Goal: Task Accomplishment & Management: Complete application form

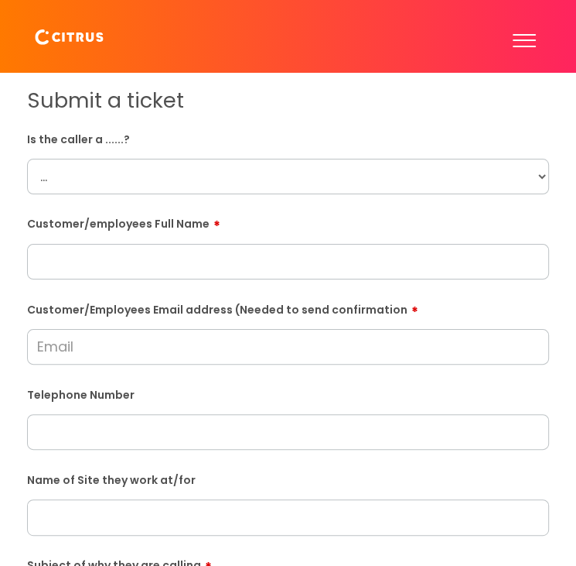
click at [99, 162] on select "... Citrus Customer Citrus Employee Contractor Supplier" at bounding box center [288, 177] width 522 height 36
click at [117, 261] on input "text" at bounding box center [288, 262] width 522 height 36
click at [170, 255] on input "text" at bounding box center [288, 262] width 522 height 36
paste input "Pam"
type input "Pam"
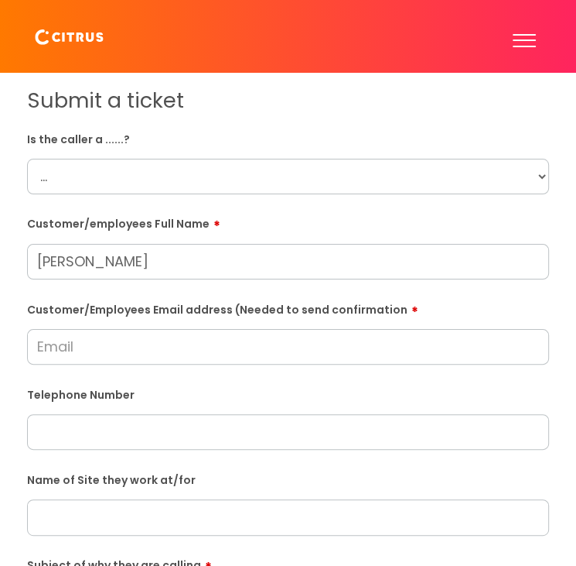
click at [202, 349] on input "Customer/Employees Email address (Needed to send confirmation" at bounding box center [288, 347] width 522 height 36
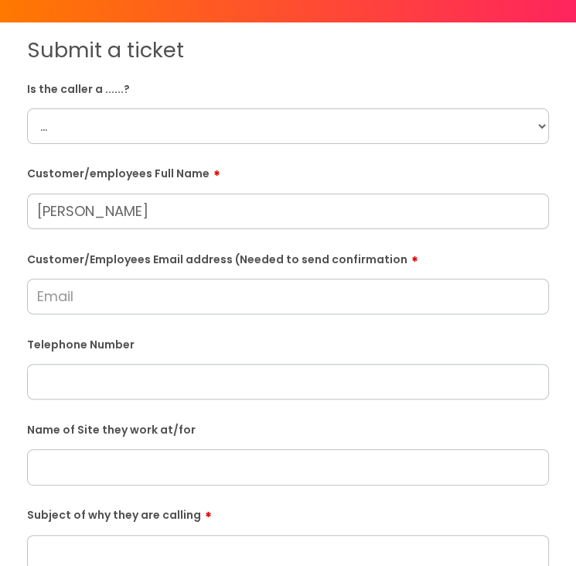
scroll to position [77, 0]
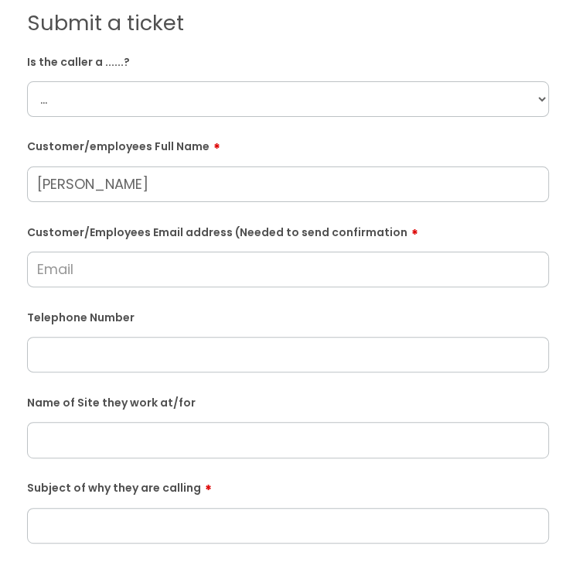
click at [158, 354] on input "text" at bounding box center [288, 355] width 522 height 36
paste input "07747171696"
type input "07747171696"
click at [88, 451] on input "text" at bounding box center [288, 440] width 522 height 36
drag, startPoint x: 350, startPoint y: 468, endPoint x: 347, endPoint y: 459, distance: 9.8
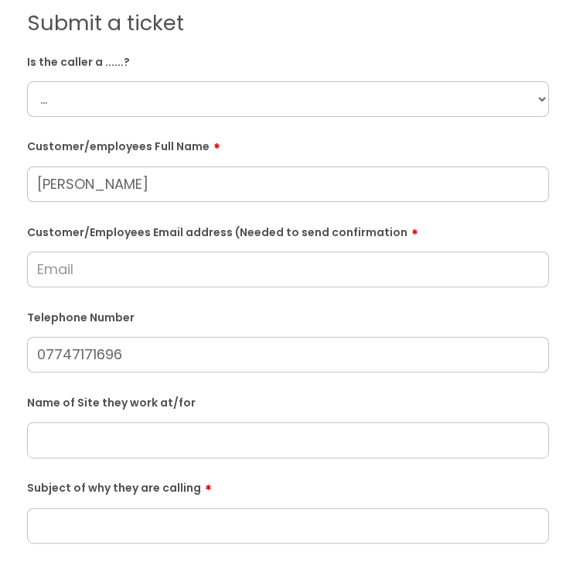
click at [350, 468] on form "Is the caller a ......? ... Citrus Customer Citrus Employee Contractor Supplier…" at bounding box center [288, 455] width 522 height 812
click at [353, 436] on input "text" at bounding box center [288, 440] width 522 height 36
paste input "Adston Construction"
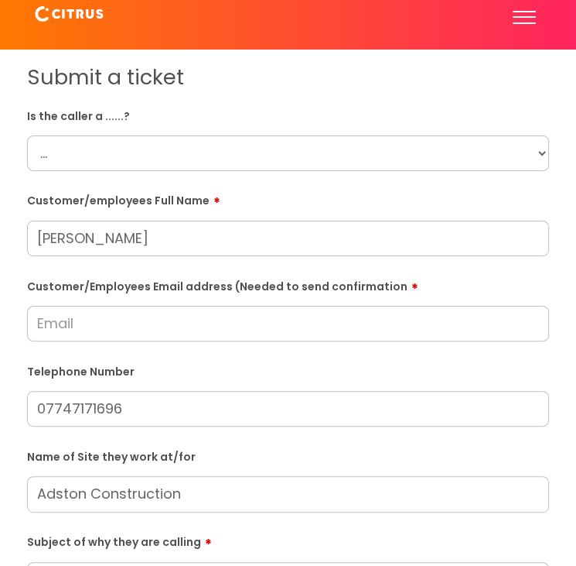
scroll to position [0, 0]
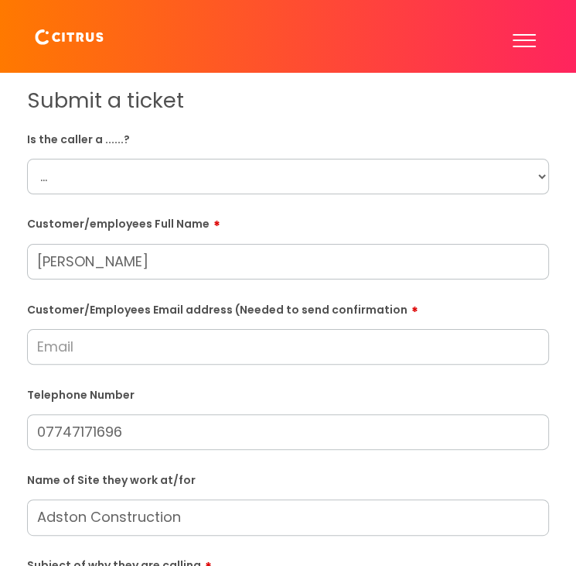
type input "Adston Construction"
click at [190, 163] on select "... Citrus Customer Citrus Employee Contractor Supplier" at bounding box center [288, 177] width 522 height 36
click at [180, 188] on select "... Citrus Customer Citrus Employee Contractor Supplier" at bounding box center [288, 177] width 522 height 36
select select "Citrus Customer"
click at [27, 159] on select "... Citrus Customer Citrus Employee Contractor Supplier" at bounding box center [288, 177] width 522 height 36
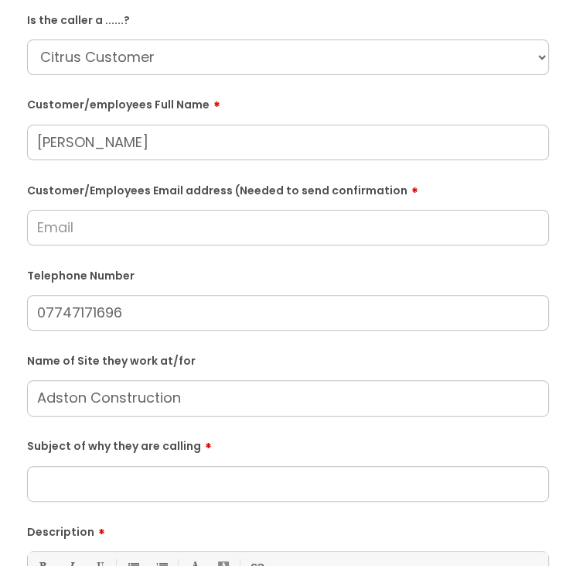
scroll to position [155, 0]
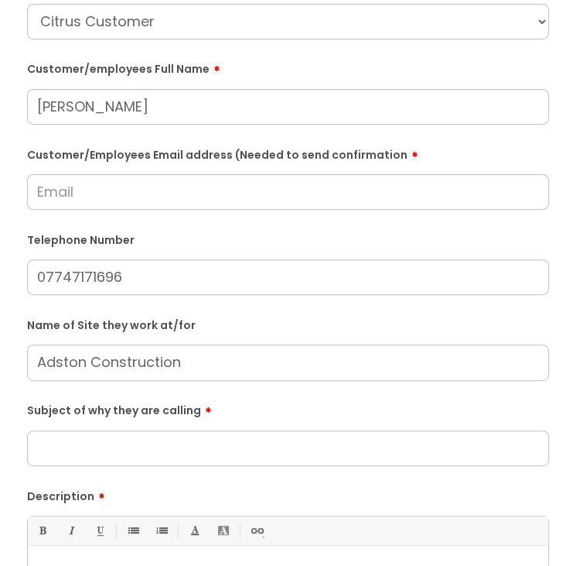
click at [141, 446] on input "Subject of why they are calling" at bounding box center [288, 448] width 522 height 36
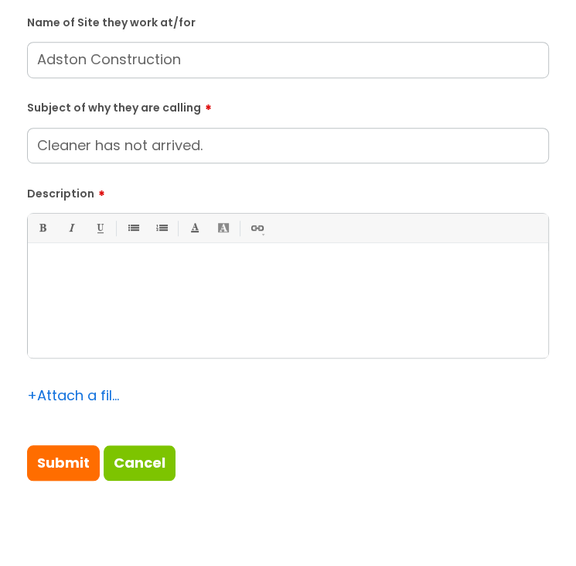
scroll to position [464, 0]
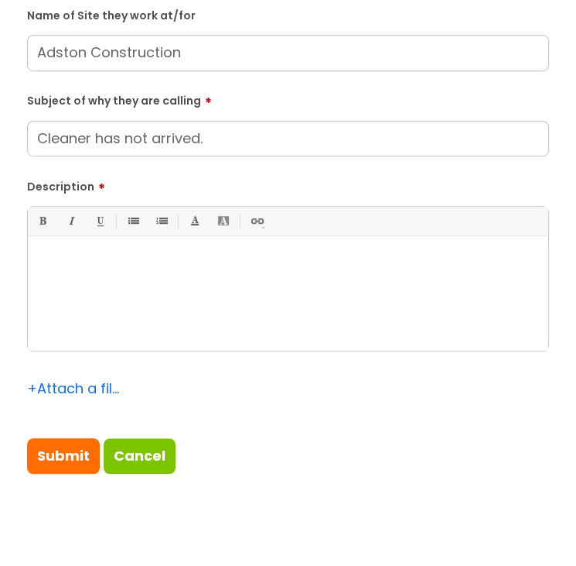
type input "Cleaner has not arrived."
click at [121, 315] on div at bounding box center [288, 297] width 521 height 107
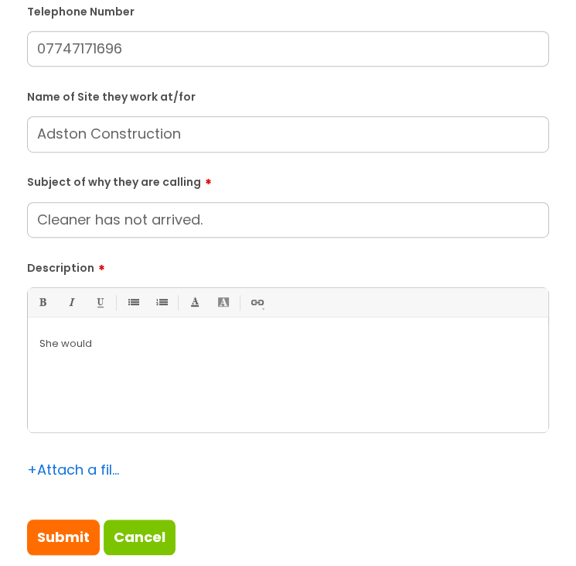
scroll to position [387, 0]
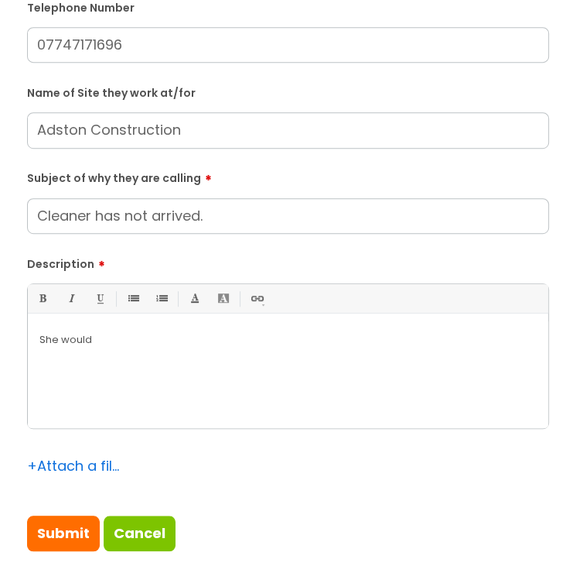
click at [141, 364] on div "She would" at bounding box center [288, 374] width 521 height 107
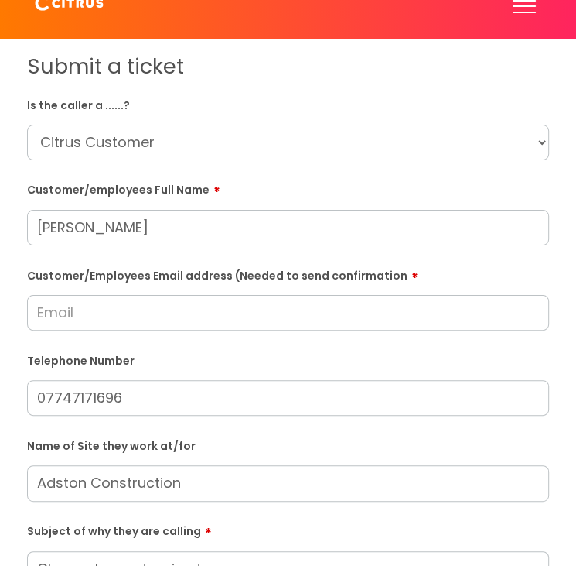
scroll to position [0, 0]
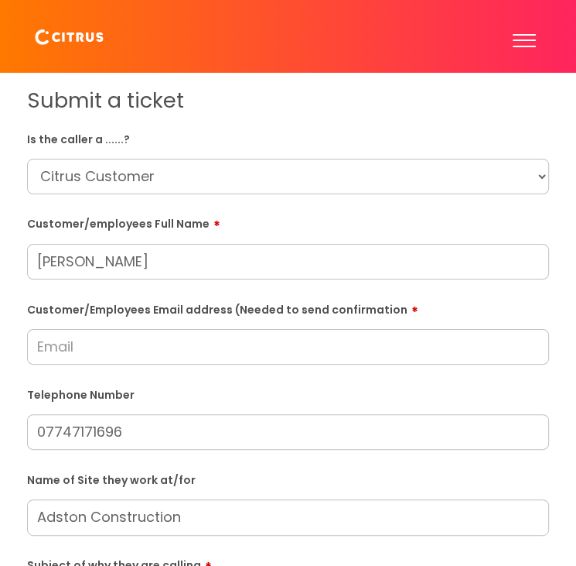
click at [92, 347] on input "Customer/Employees Email address (Needed to send confirmation" at bounding box center [288, 347] width 522 height 36
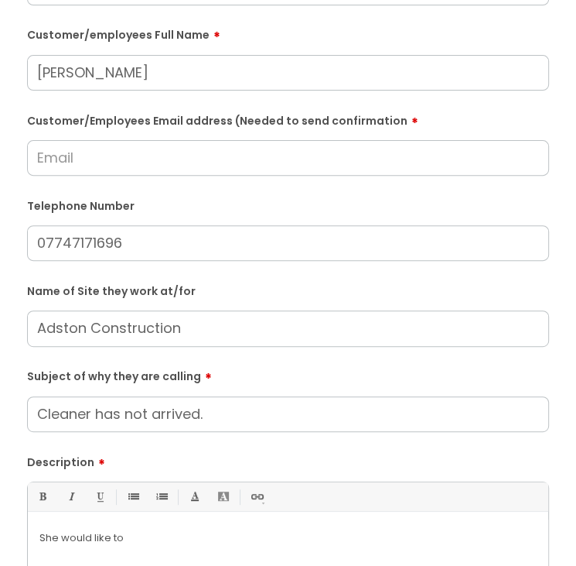
scroll to position [155, 0]
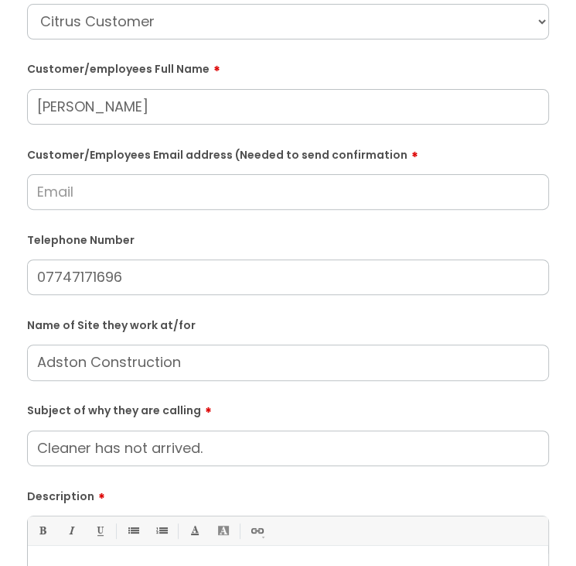
click at [96, 197] on input "Customer/Employees Email address (Needed to send confirmation" at bounding box center [288, 192] width 522 height 36
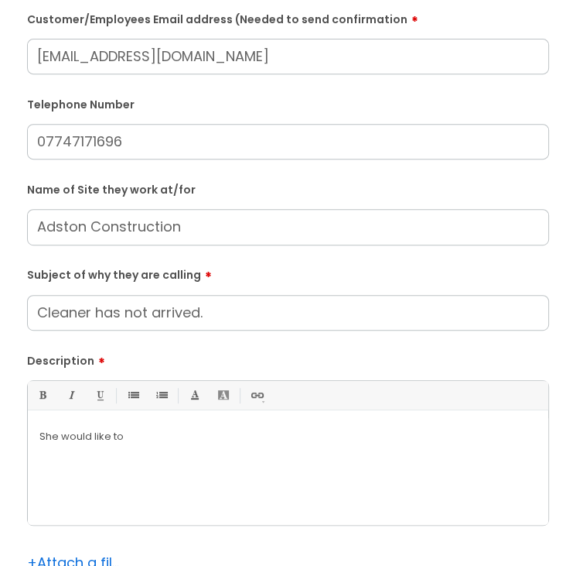
scroll to position [387, 0]
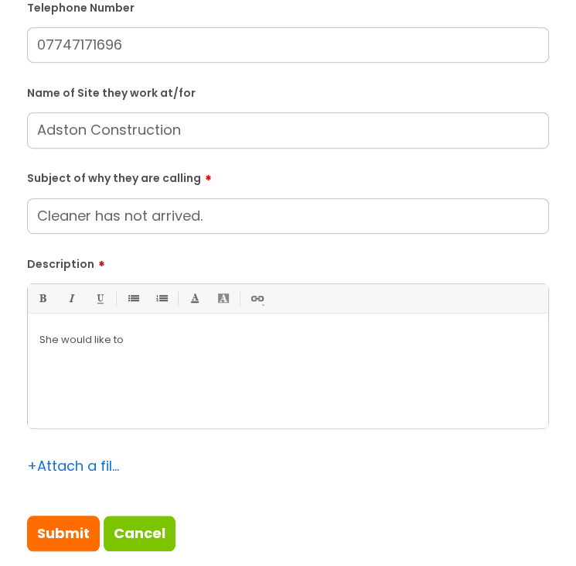
type input "pamelabernie@yahoo.co.uk"
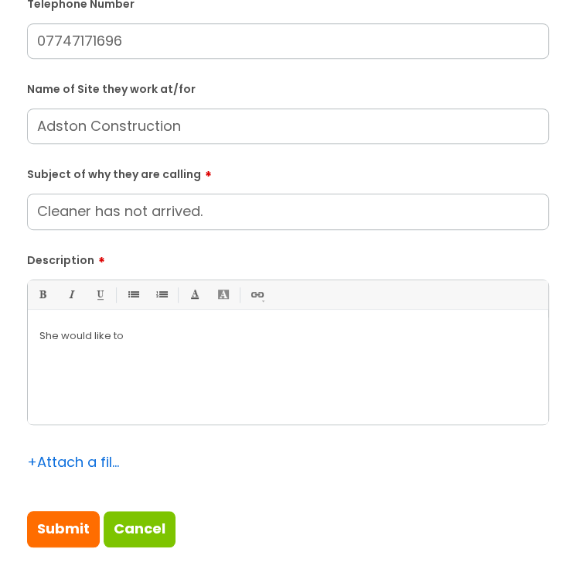
click at [172, 343] on p "She would like to" at bounding box center [288, 336] width 498 height 14
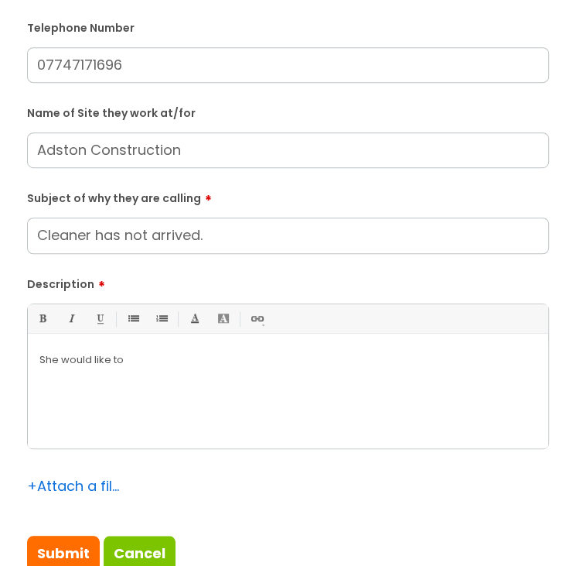
scroll to position [448, 0]
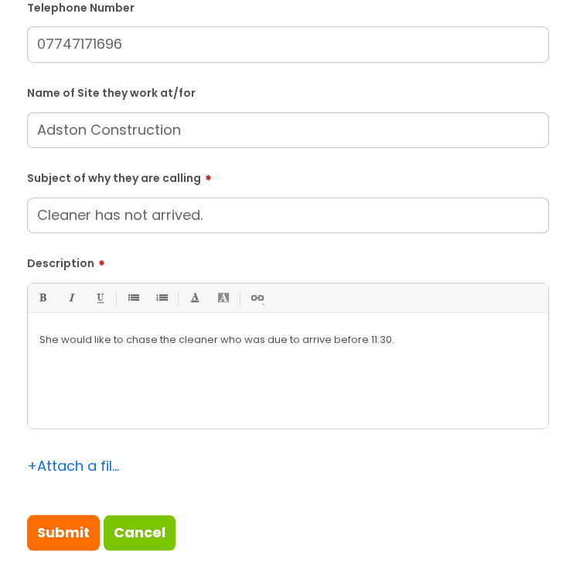
drag, startPoint x: 443, startPoint y: 339, endPoint x: 451, endPoint y: 327, distance: 14.4
click at [443, 340] on p "She would like to chase the cleaner who was due to arrive before 11:30." at bounding box center [288, 340] width 498 height 14
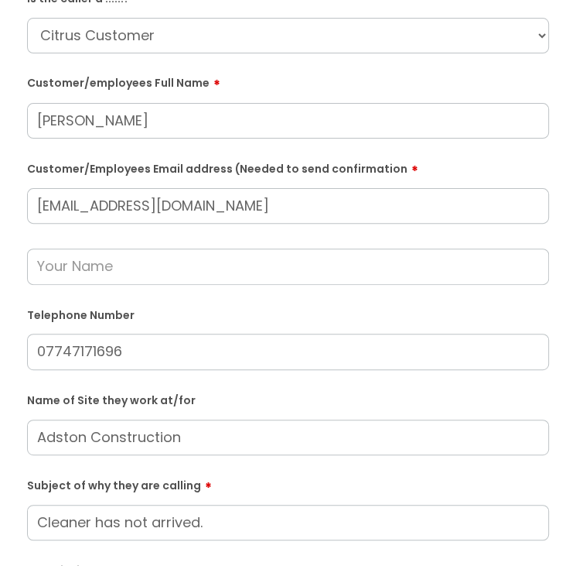
scroll to position [138, 0]
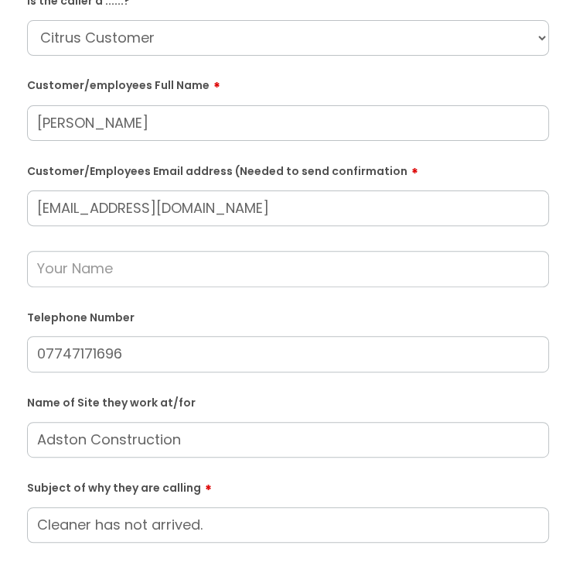
drag, startPoint x: 289, startPoint y: 203, endPoint x: 0, endPoint y: 203, distance: 289.4
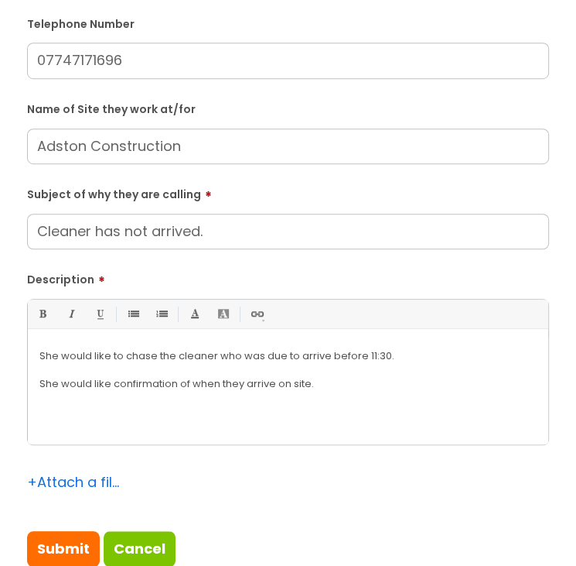
scroll to position [525, 0]
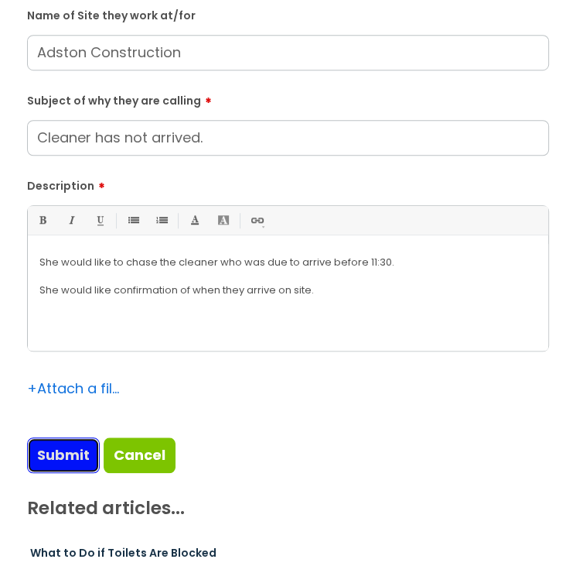
click at [46, 456] on input "Submit" at bounding box center [63, 455] width 73 height 36
type input "Please Wait..."
